Goal: Task Accomplishment & Management: Use online tool/utility

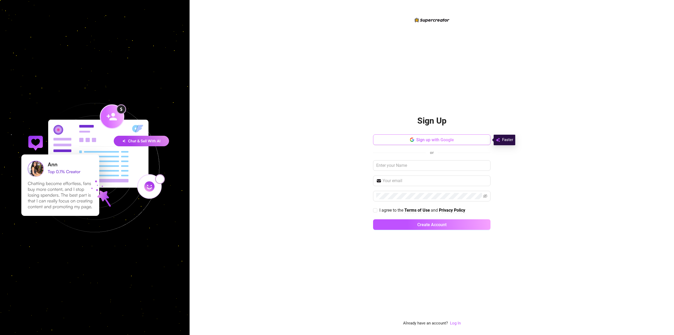
click at [428, 143] on button "Sign up with Google" at bounding box center [431, 139] width 117 height 11
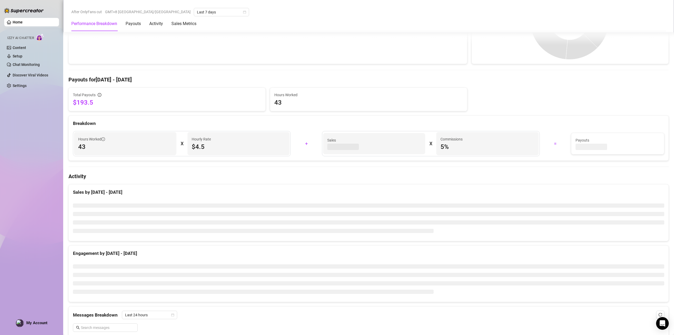
scroll to position [158, 0]
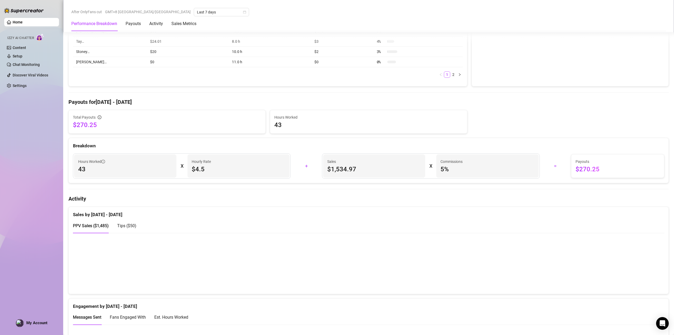
click at [49, 165] on div "Home Izzy AI Chatter Content Setup Chat Monitoring Discover Viral Videos Settin…" at bounding box center [31, 165] width 55 height 330
click at [40, 64] on link "Chat Monitoring" at bounding box center [26, 64] width 27 height 4
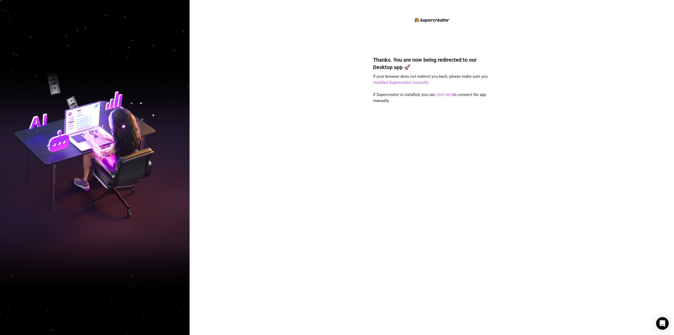
click at [439, 96] on link "click here" at bounding box center [444, 94] width 17 height 5
click at [441, 92] on link "click here" at bounding box center [444, 94] width 17 height 5
